Goal: Use online tool/utility: Utilize a website feature to perform a specific function

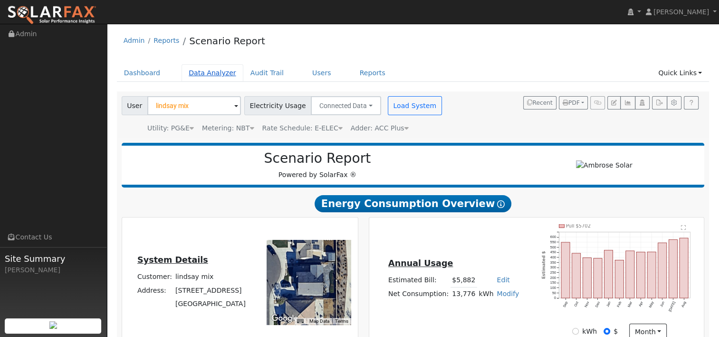
click at [205, 74] on link "Data Analyzer" at bounding box center [213, 73] width 62 height 18
click at [205, 75] on link "Data Analyzer" at bounding box center [213, 73] width 62 height 18
click at [211, 74] on link "Data Analyzer" at bounding box center [213, 73] width 62 height 18
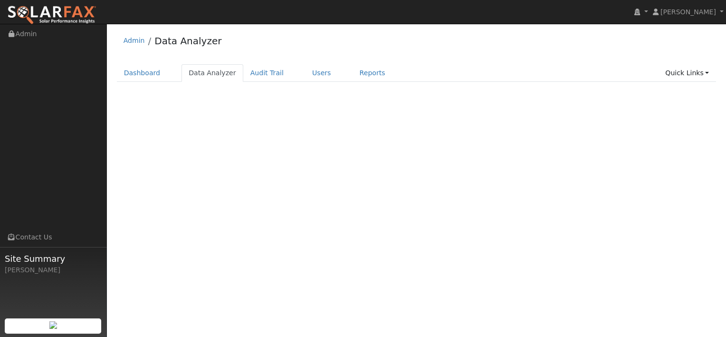
select select "8"
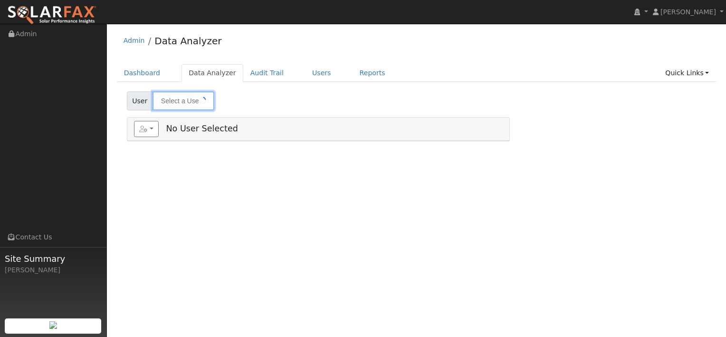
type input "lindsay mix"
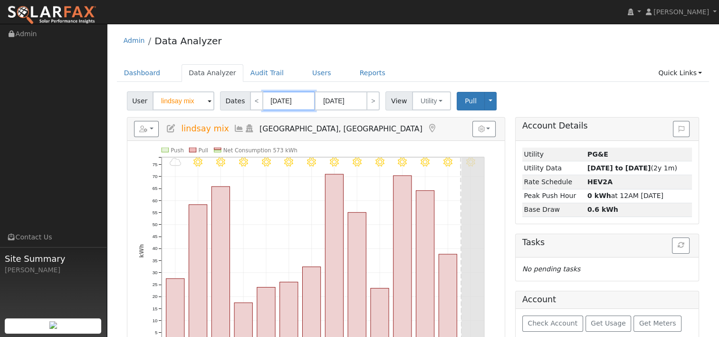
click at [294, 101] on input "09/10/2025" at bounding box center [289, 100] width 52 height 19
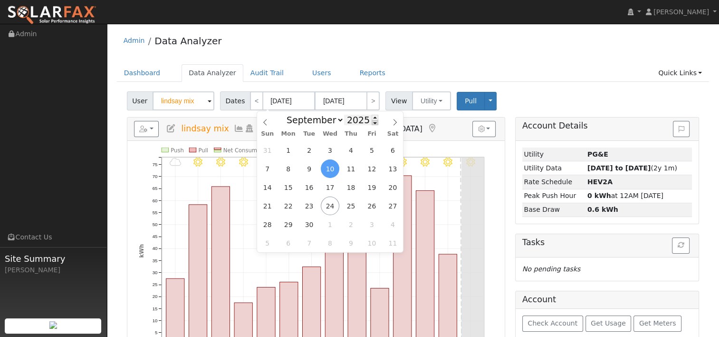
click at [372, 123] on span at bounding box center [375, 122] width 7 height 5
type input "2024"
click at [292, 205] on span "23" at bounding box center [288, 205] width 19 height 19
type input "09/23/2024"
type input "10/06/2024"
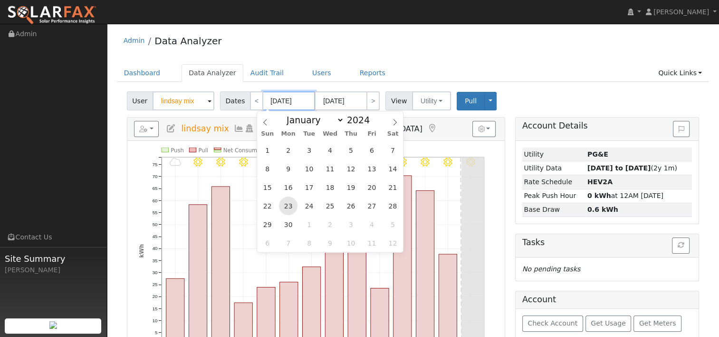
type input "2024"
select select "9"
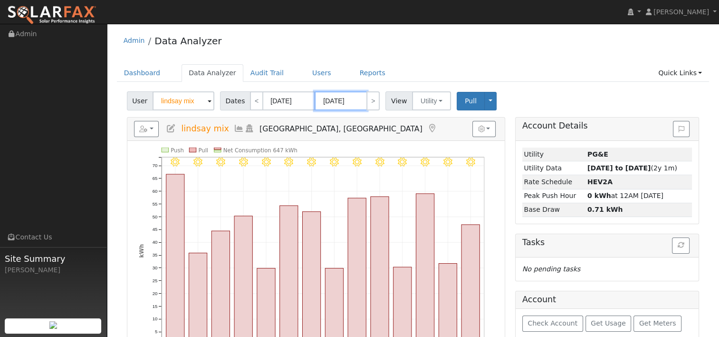
click at [336, 99] on input "10/06/2024" at bounding box center [341, 100] width 52 height 19
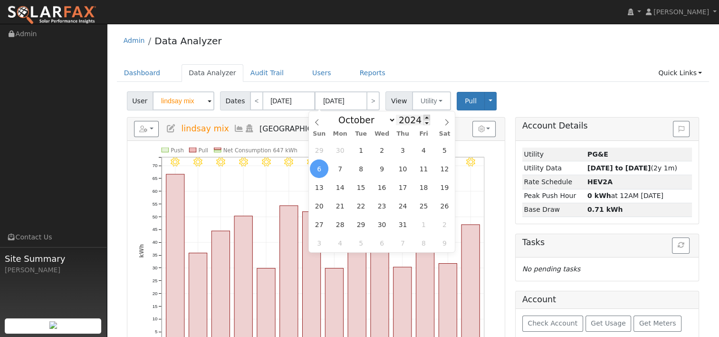
click at [423, 118] on span at bounding box center [426, 117] width 7 height 5
type input "2025"
click at [314, 124] on icon at bounding box center [317, 122] width 7 height 7
select select "8"
click at [344, 207] on span "22" at bounding box center [340, 205] width 19 height 19
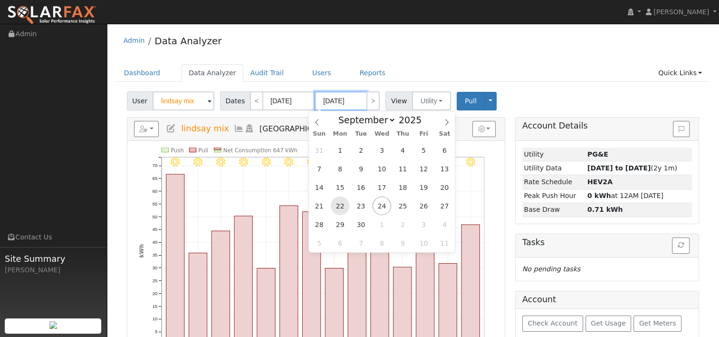
type input "09/22/2025"
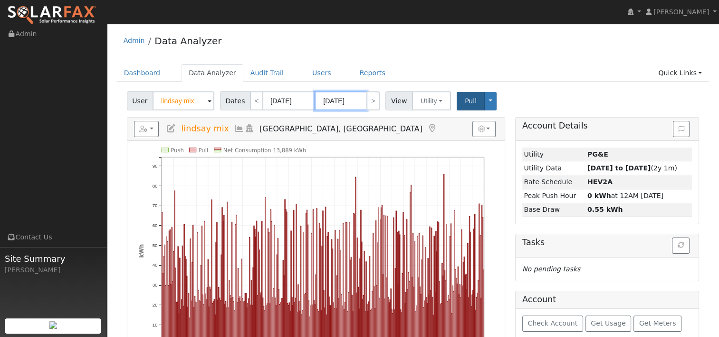
scroll to position [48, 0]
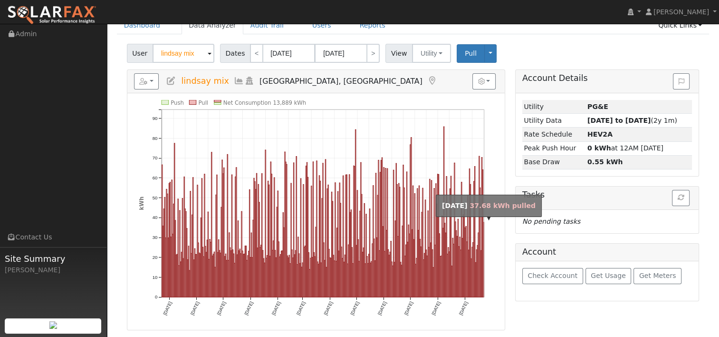
click at [483, 226] on rect "onclick=""" at bounding box center [483, 259] width 0 height 75
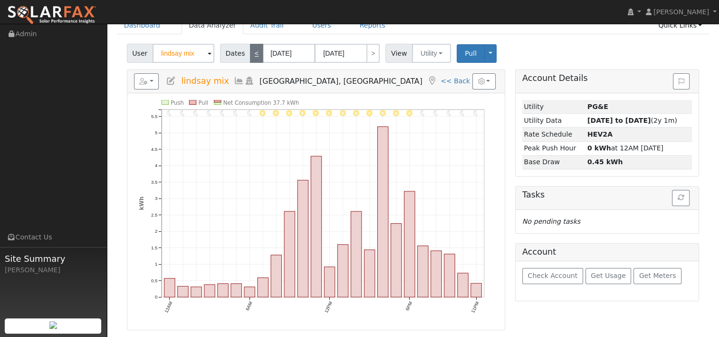
click at [254, 59] on link "<" at bounding box center [256, 53] width 13 height 19
type input "09/21/2025"
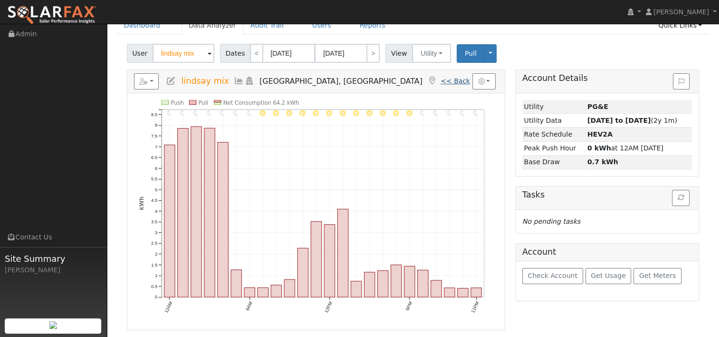
click at [458, 83] on link "<< Back" at bounding box center [455, 81] width 29 height 8
type input "09/23/2024"
type input "09/22/2025"
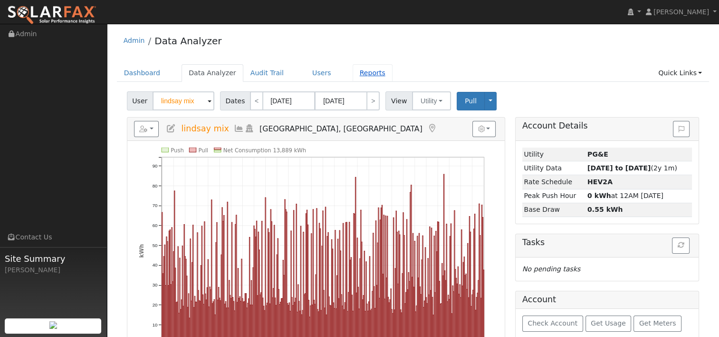
click at [354, 72] on link "Reports" at bounding box center [373, 73] width 40 height 18
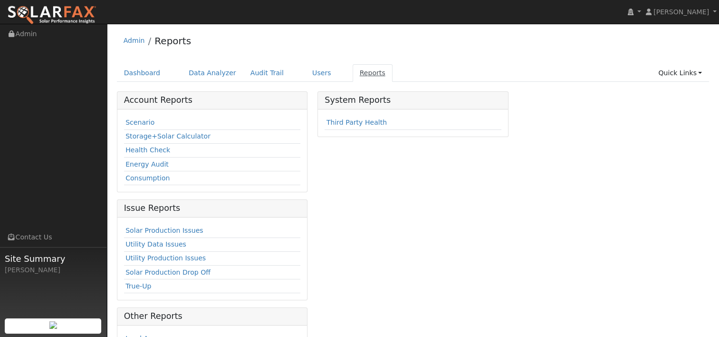
click at [356, 72] on link "Reports" at bounding box center [373, 73] width 40 height 18
click at [128, 122] on link "Scenario" at bounding box center [139, 122] width 29 height 8
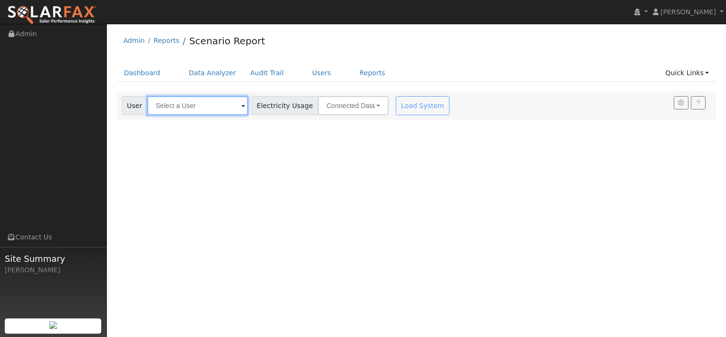
click at [200, 106] on input "text" at bounding box center [197, 105] width 101 height 19
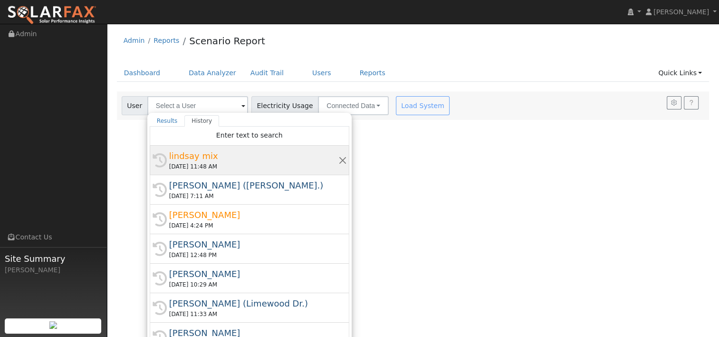
click at [192, 158] on div "lindsay mix" at bounding box center [253, 155] width 169 height 13
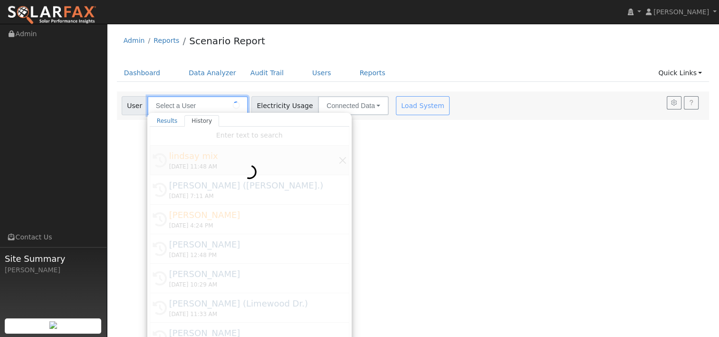
type input "lindsay mix"
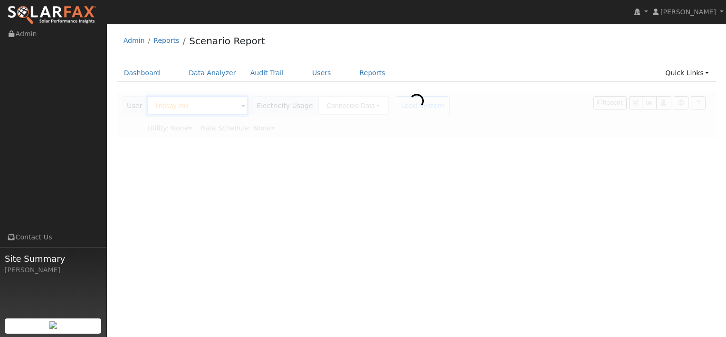
type input "Pacific Gas & Electric"
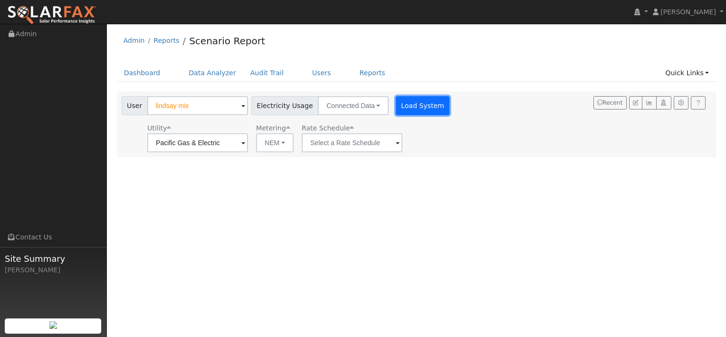
click at [396, 106] on button "Load System" at bounding box center [423, 105] width 54 height 19
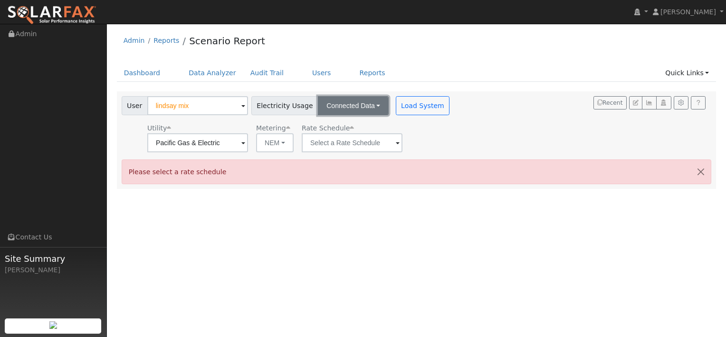
click at [355, 106] on button "Connected Data" at bounding box center [353, 105] width 71 height 19
click at [417, 131] on div "Utility Pacific Gas & Electric Metering NEM NEM NBT Rate Schedule" at bounding box center [287, 136] width 334 height 32
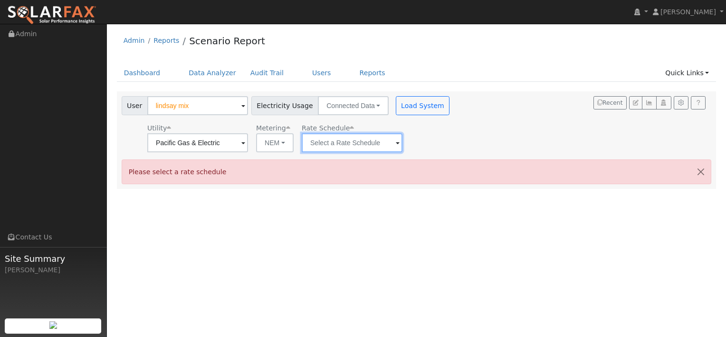
click at [380, 140] on input "text" at bounding box center [352, 142] width 101 height 19
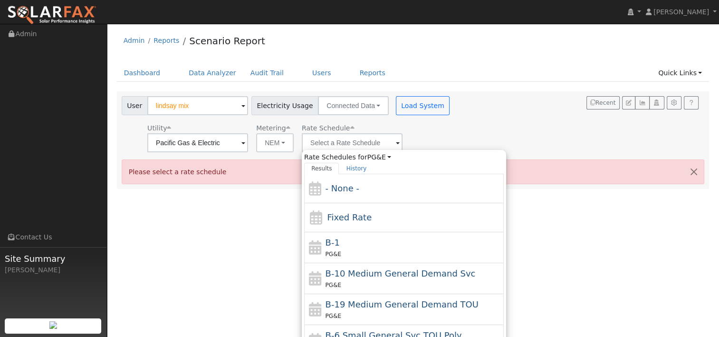
drag, startPoint x: 380, startPoint y: 140, endPoint x: 385, endPoint y: 142, distance: 5.1
click at [396, 142] on span at bounding box center [398, 143] width 4 height 11
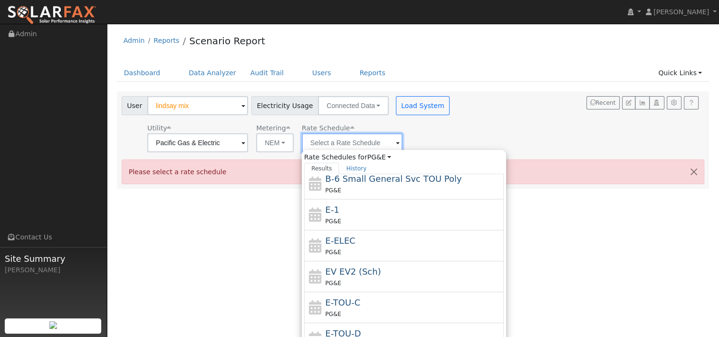
scroll to position [164, 0]
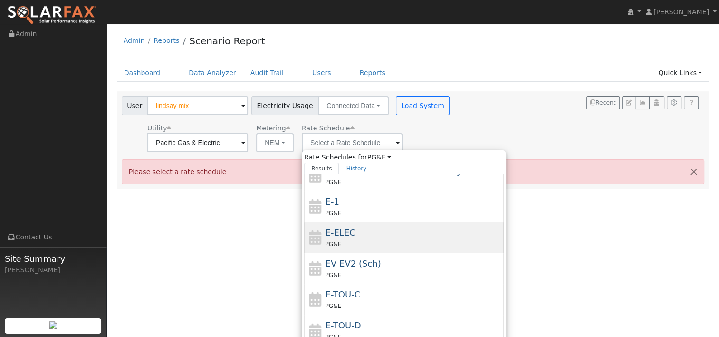
click at [353, 239] on div "PG&E" at bounding box center [414, 244] width 176 height 10
type input "E-ELEC"
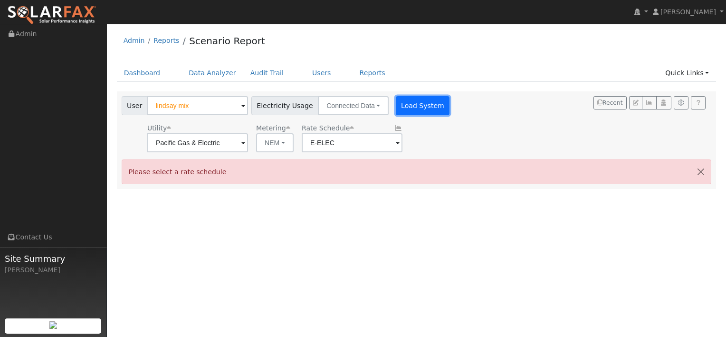
click at [398, 109] on button "Load System" at bounding box center [423, 105] width 54 height 19
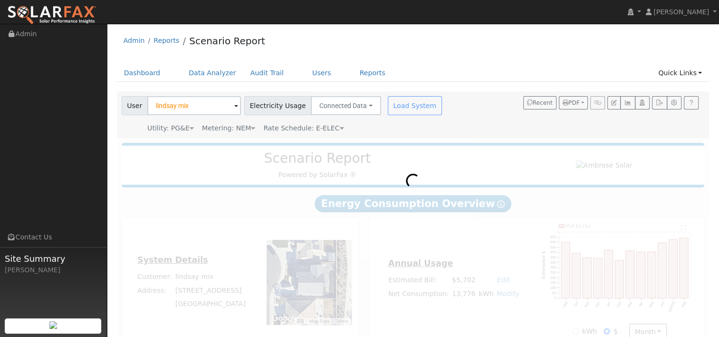
click at [339, 128] on icon at bounding box center [341, 128] width 4 height 7
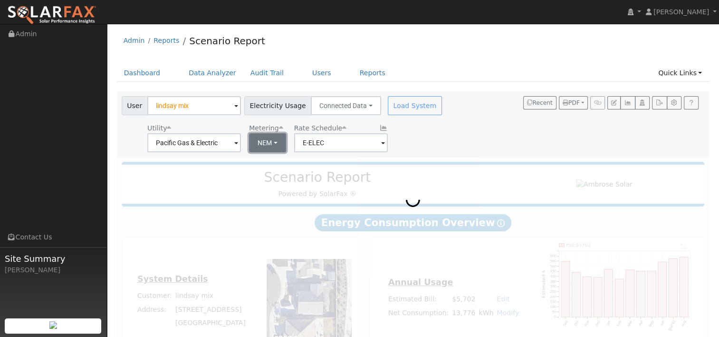
click at [274, 143] on button "NEM" at bounding box center [267, 142] width 37 height 19
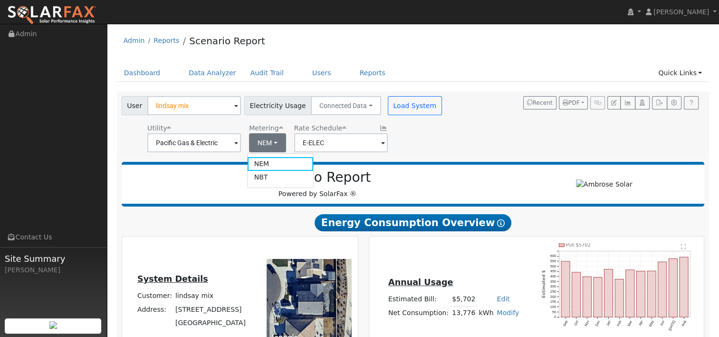
click at [261, 180] on link "NBT" at bounding box center [281, 177] width 66 height 13
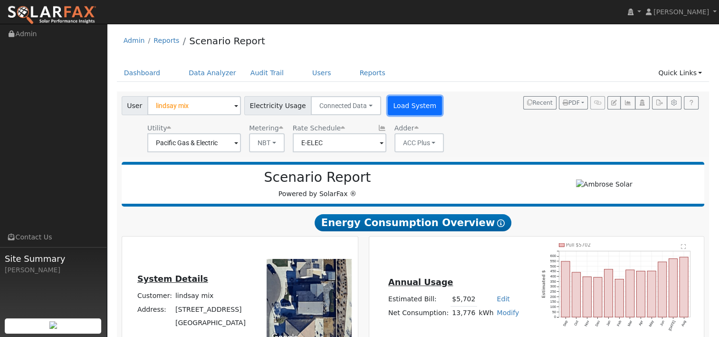
click at [402, 100] on button "Load System" at bounding box center [415, 105] width 54 height 19
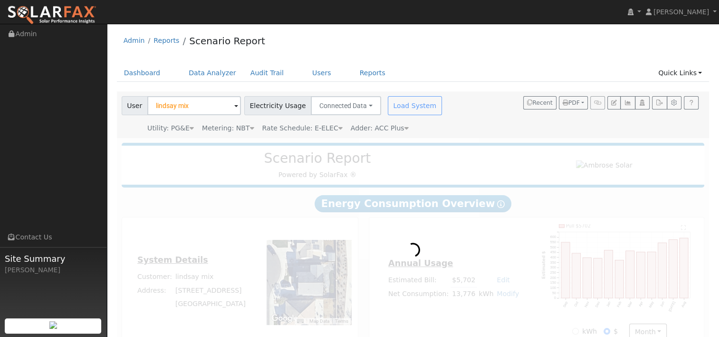
type input "18205"
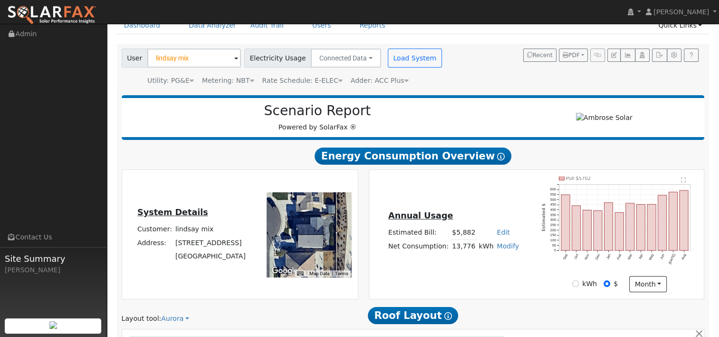
type input "18205"
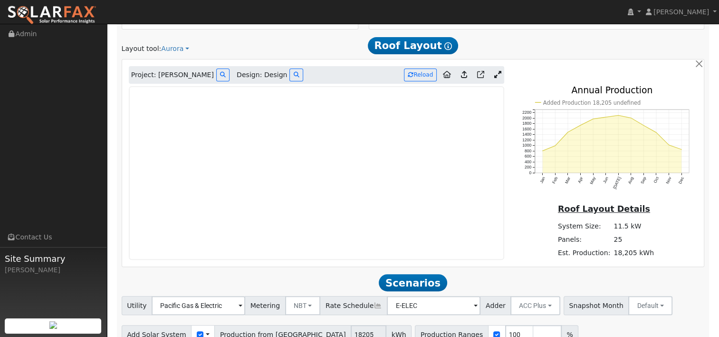
scroll to position [333, 0]
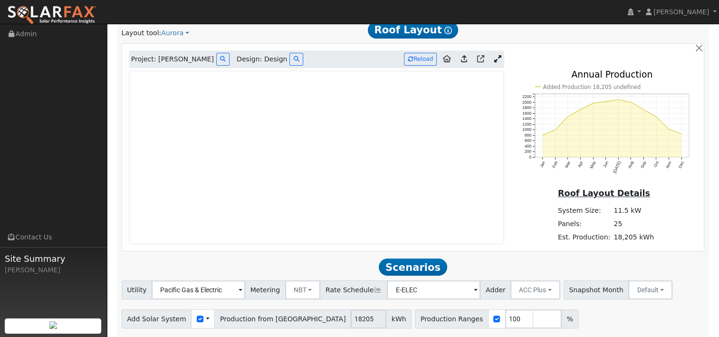
click at [500, 58] on icon at bounding box center [497, 58] width 7 height 7
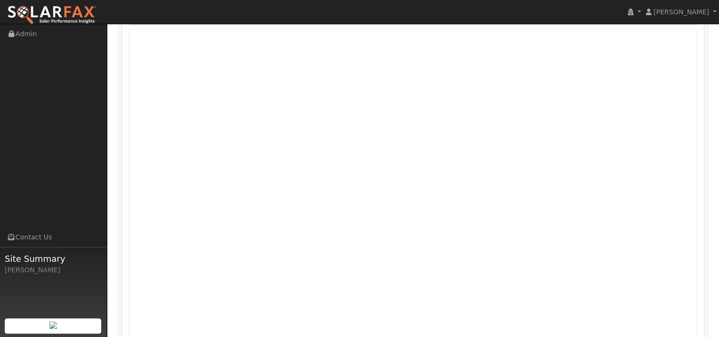
scroll to position [383, 0]
